Goal: Information Seeking & Learning: Compare options

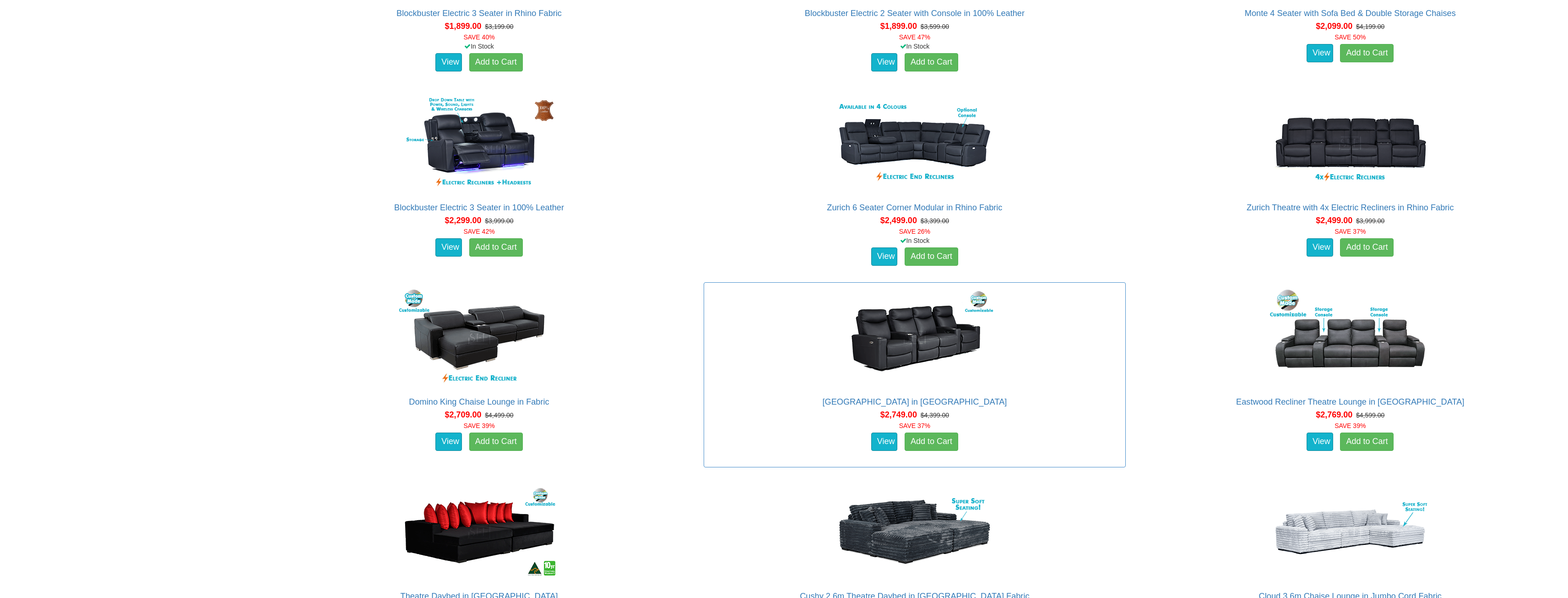
scroll to position [1191, 0]
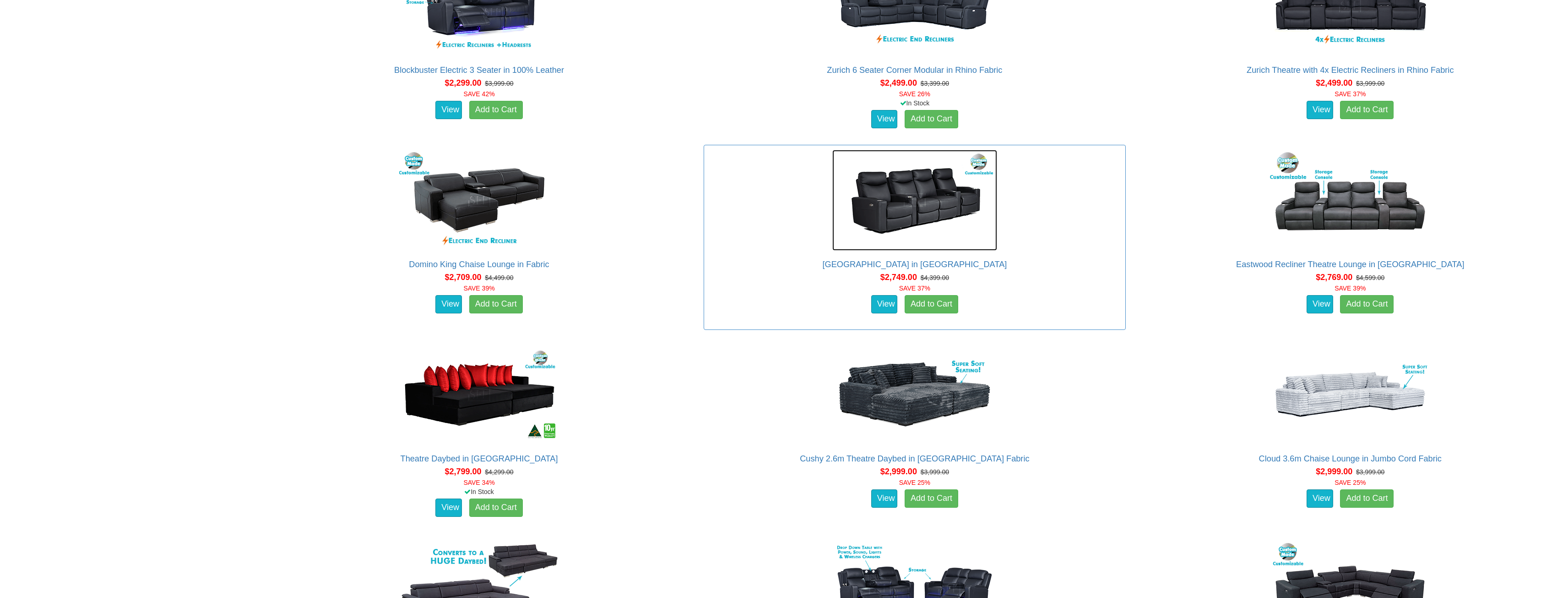
click at [920, 211] on img at bounding box center [914, 200] width 165 height 100
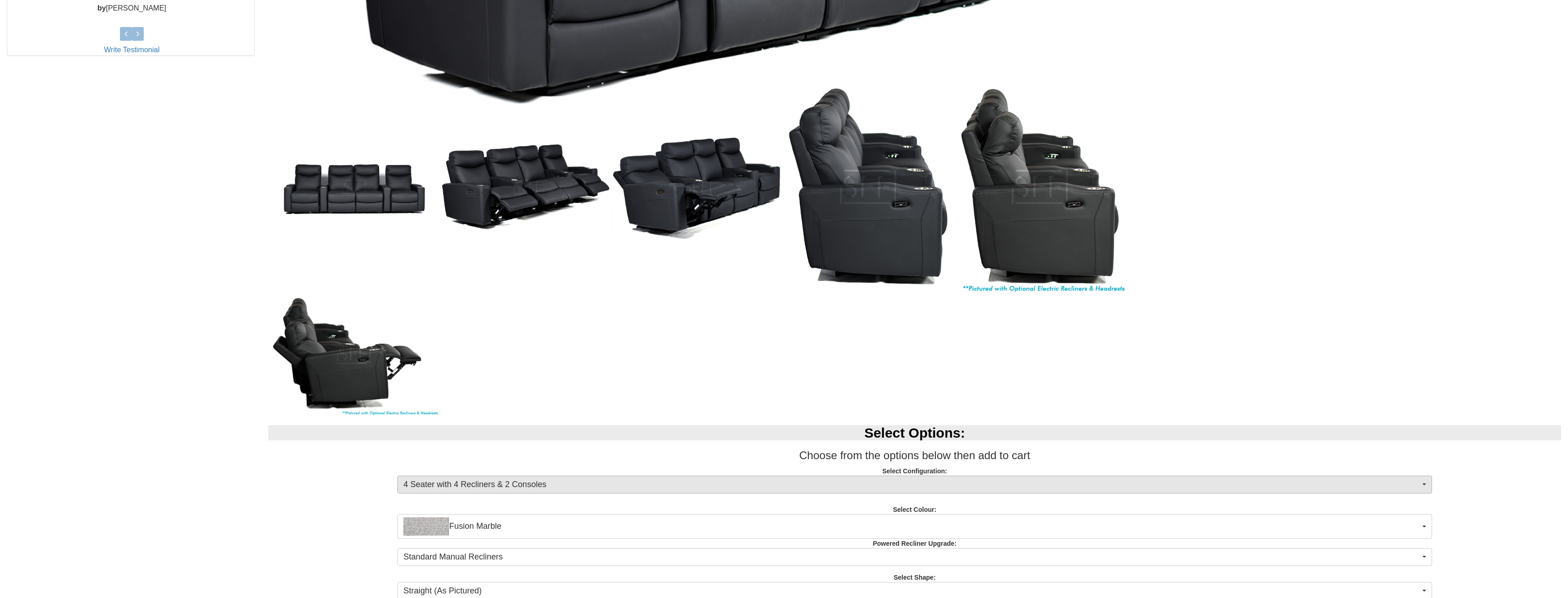
scroll to position [502, 0]
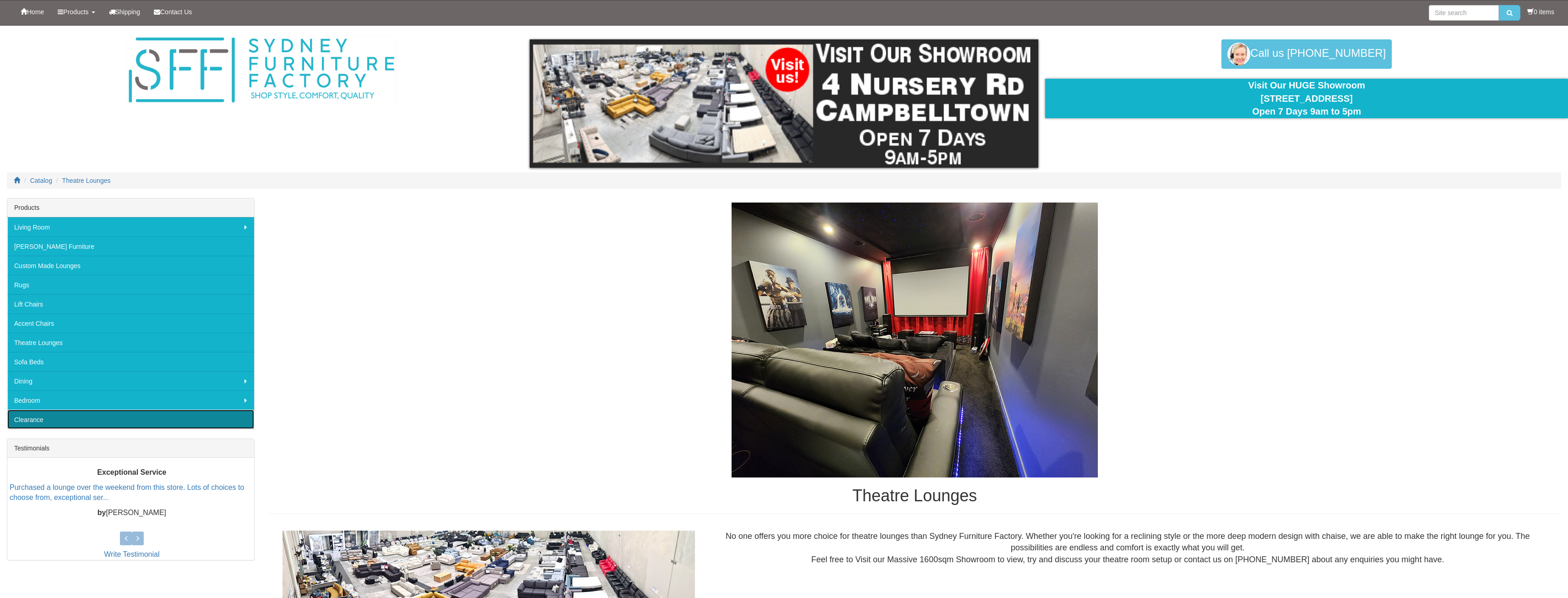
click at [28, 417] on link "Clearance" at bounding box center [130, 419] width 247 height 19
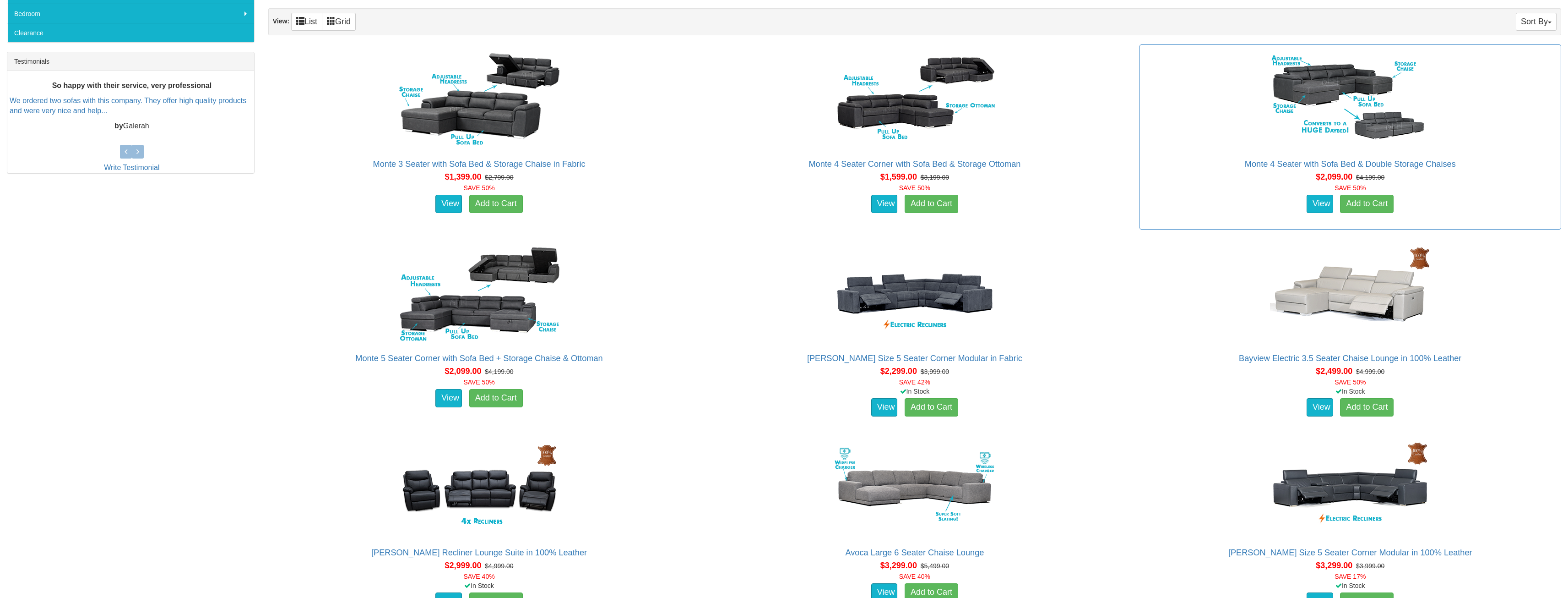
scroll to position [549, 0]
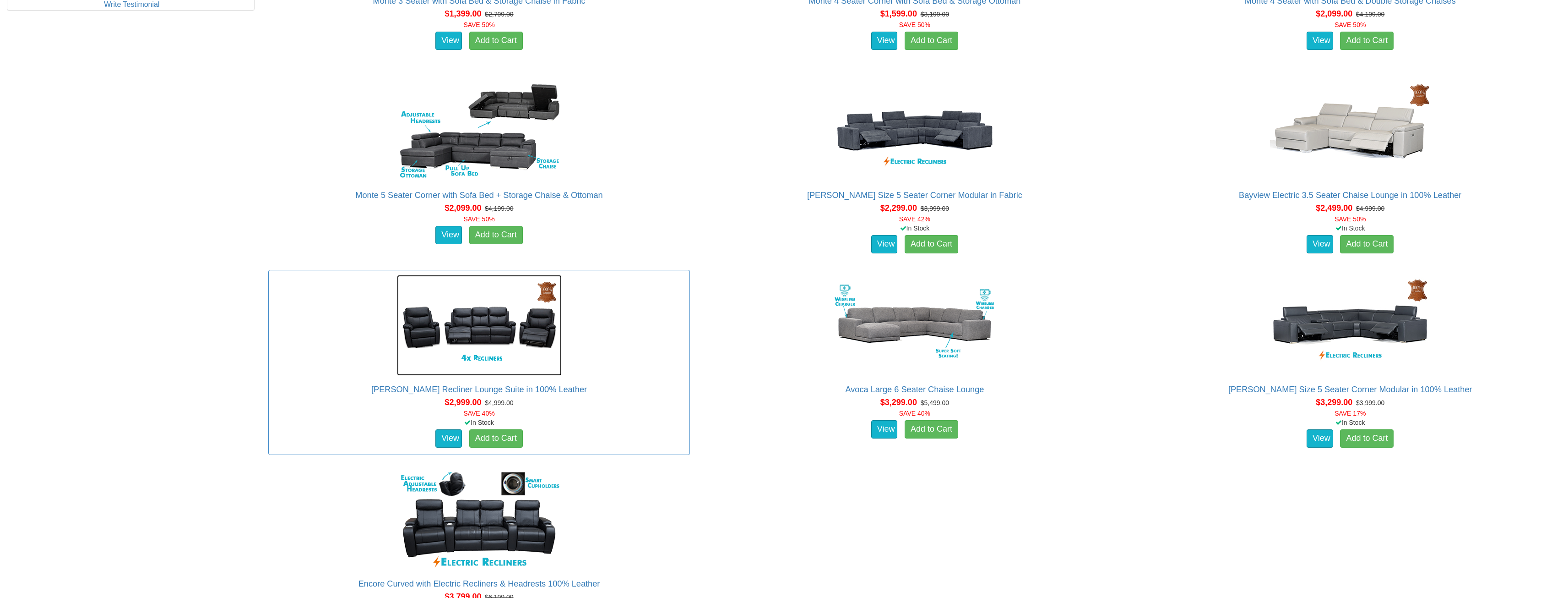
click at [477, 325] on img at bounding box center [479, 325] width 165 height 100
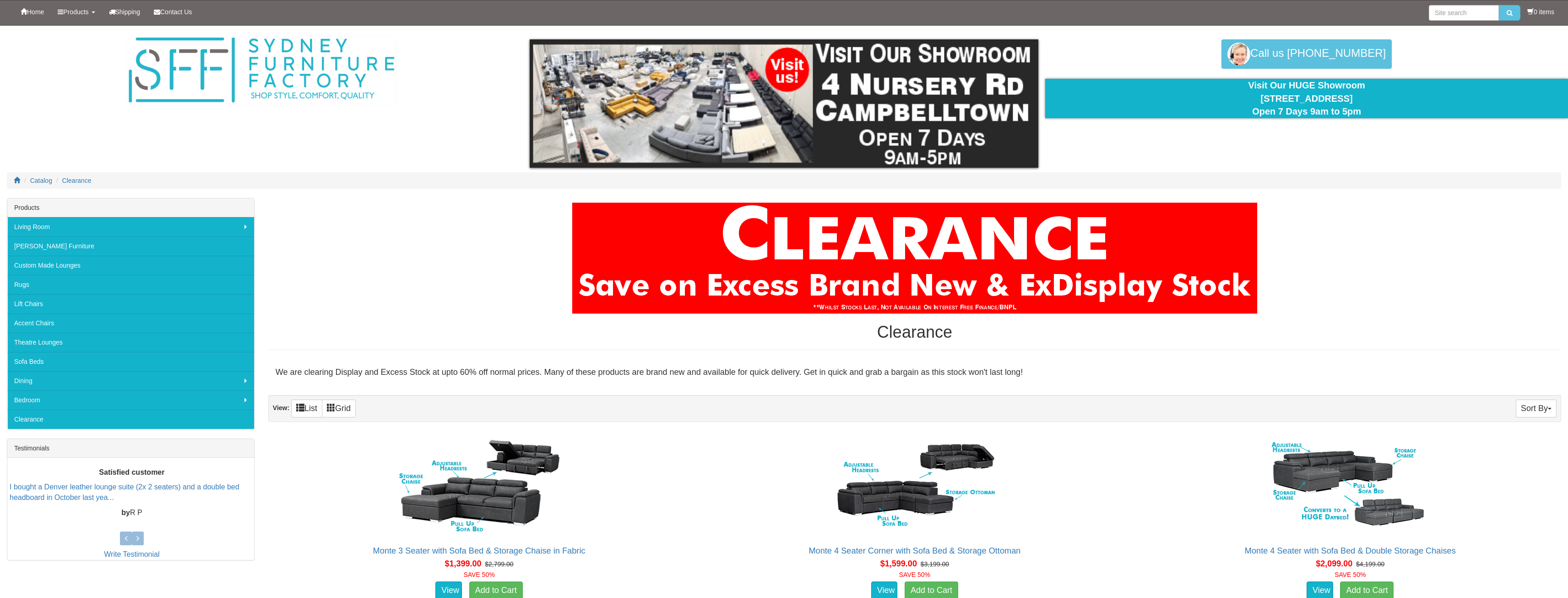
scroll to position [549, 0]
